Goal: Information Seeking & Learning: Check status

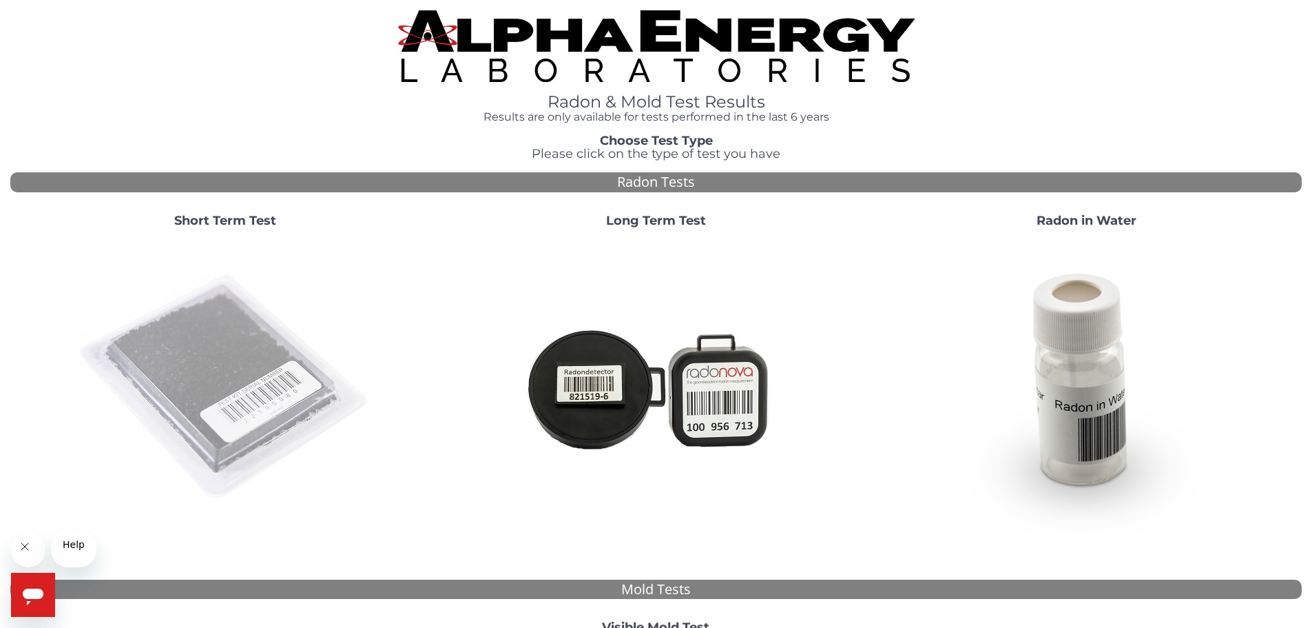
click at [227, 406] on img at bounding box center [225, 387] width 296 height 296
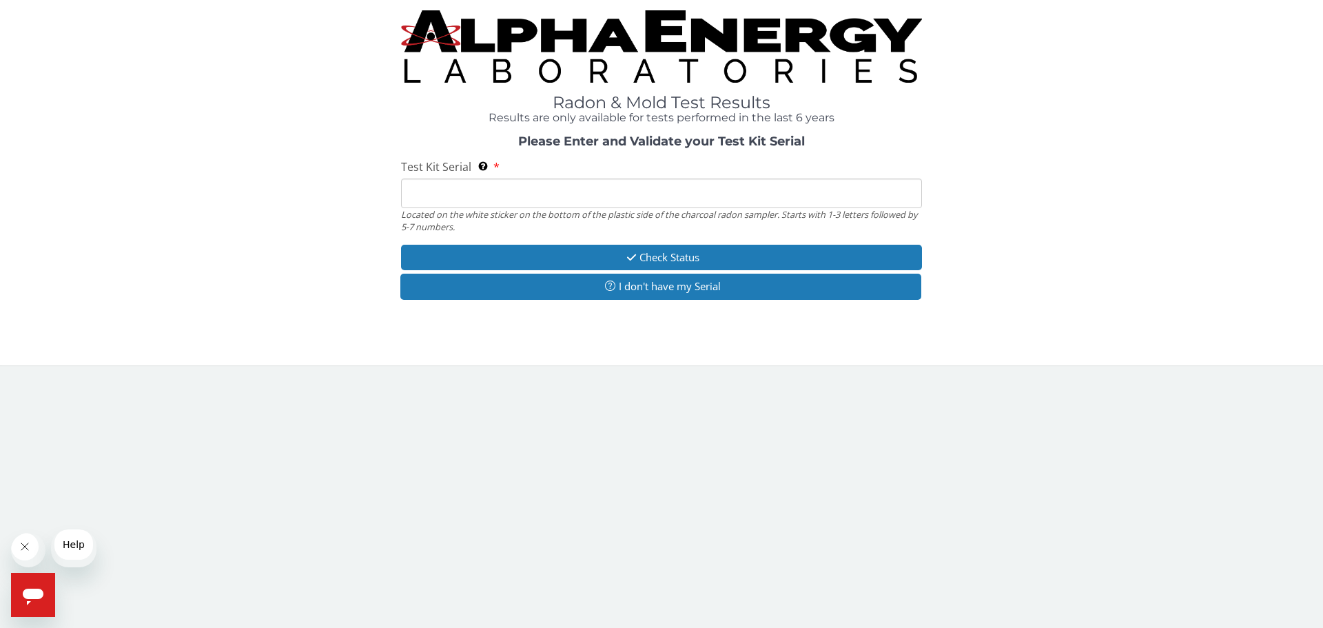
click at [418, 208] on input "Test Kit Serial Located on the white sticker on the bottom of the plastic side …" at bounding box center [661, 193] width 521 height 30
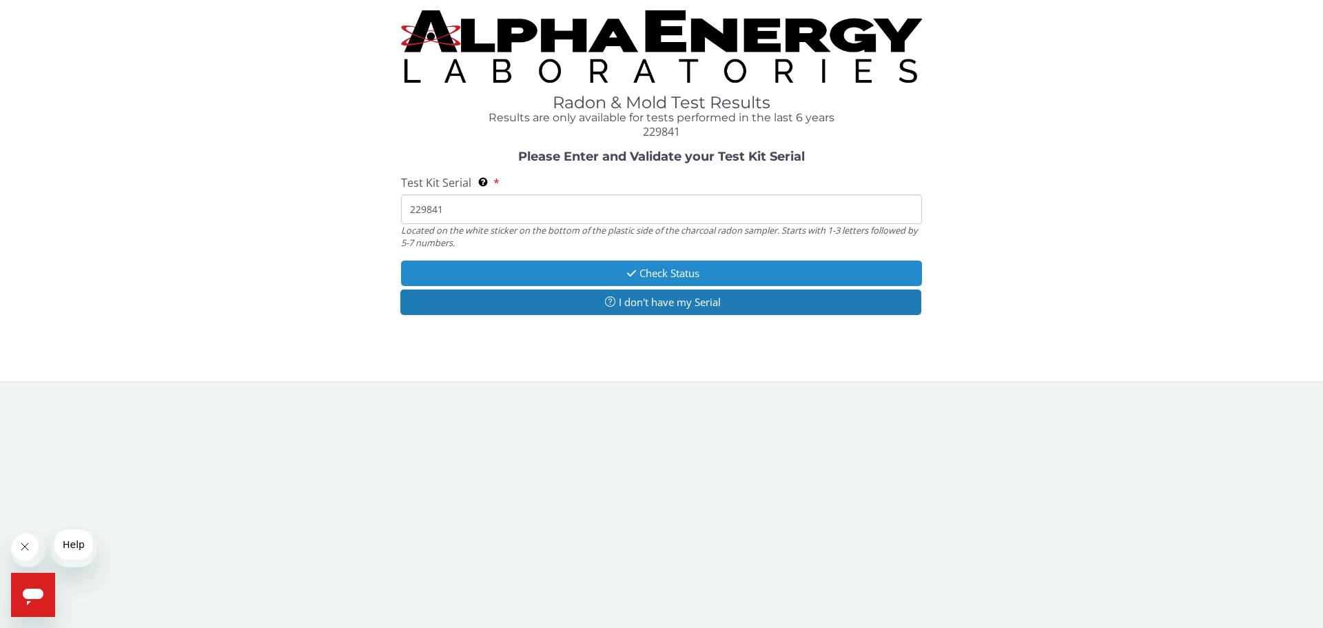
type input "229841"
click at [550, 286] on button "Check Status" at bounding box center [661, 272] width 521 height 25
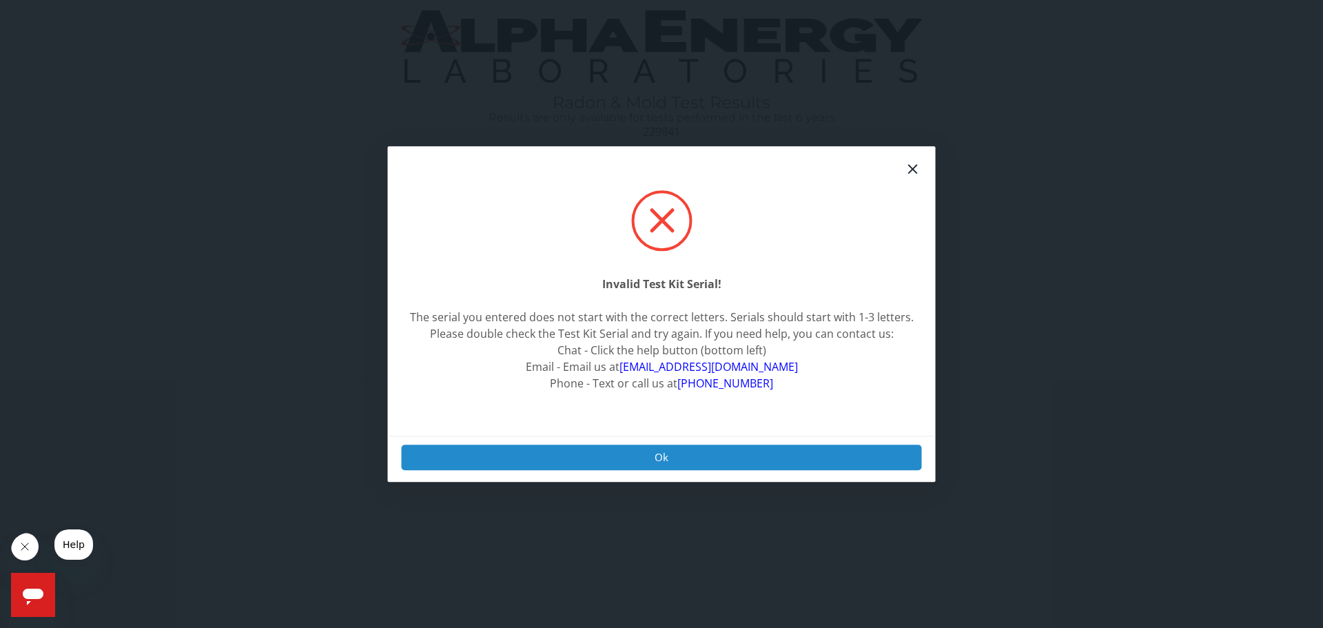
click at [588, 451] on button "Ok" at bounding box center [662, 456] width 520 height 25
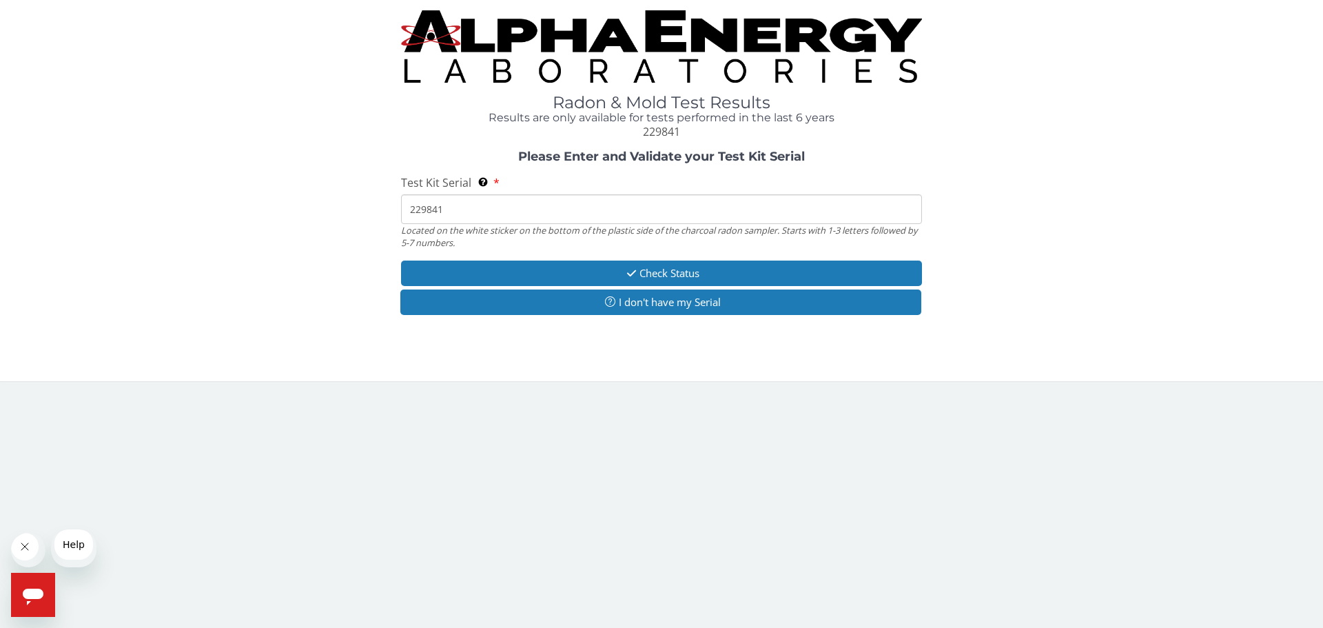
drag, startPoint x: 457, startPoint y: 236, endPoint x: 343, endPoint y: 232, distance: 114.4
click at [343, 232] on div "Please Enter and Validate your Test Kit Serial Test Kit Serial Located on the w…" at bounding box center [661, 234] width 1302 height 168
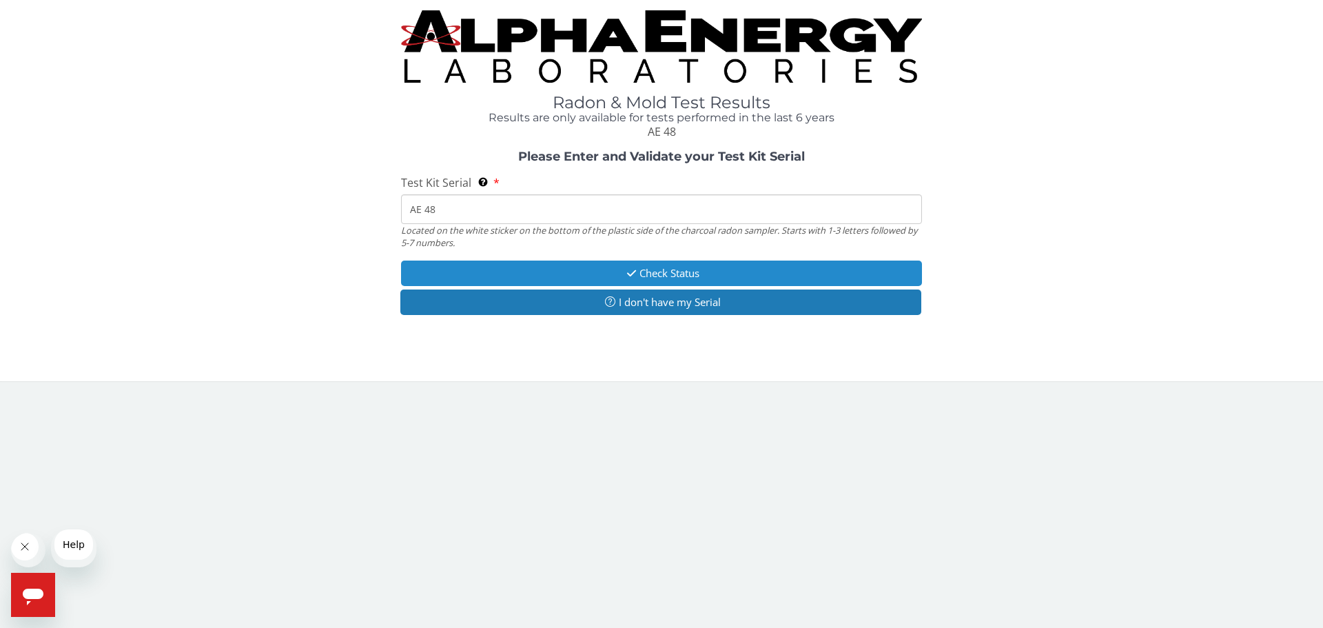
click at [592, 286] on button "Check Status" at bounding box center [661, 272] width 521 height 25
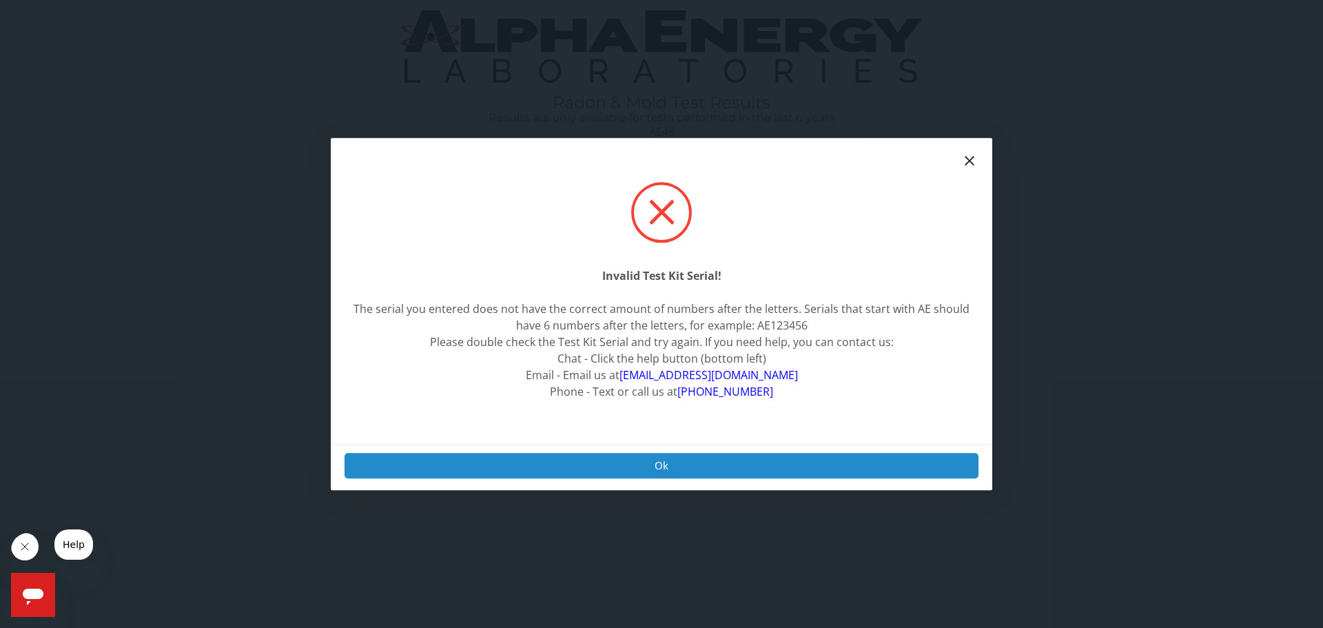
click at [587, 461] on button "Ok" at bounding box center [661, 465] width 634 height 25
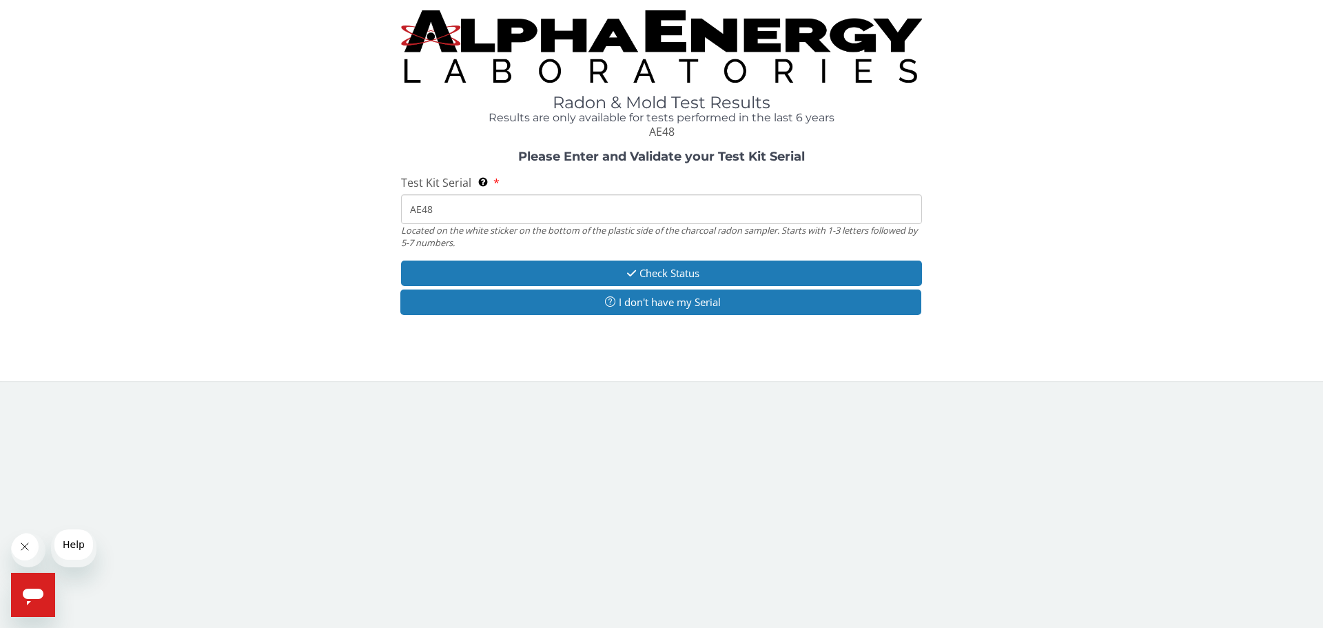
click at [446, 224] on input "AE48" at bounding box center [661, 209] width 521 height 30
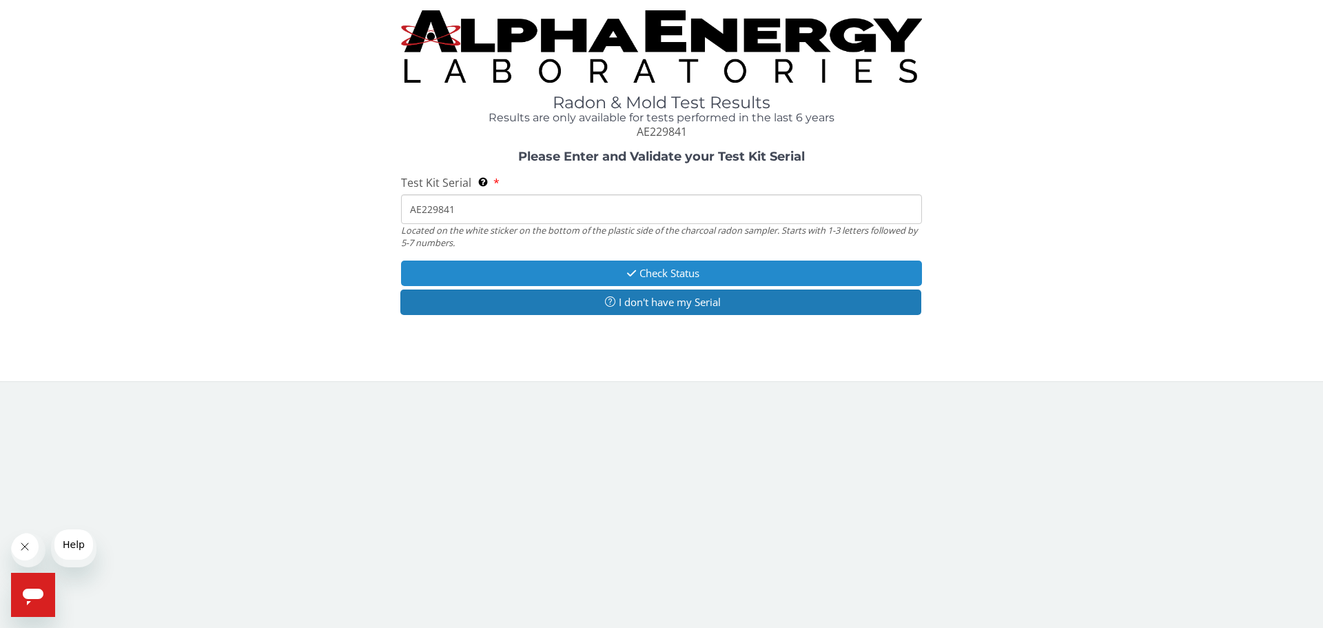
type input "AE229841"
click at [599, 286] on button "Check Status" at bounding box center [661, 272] width 521 height 25
